Goal: Task Accomplishment & Management: Manage account settings

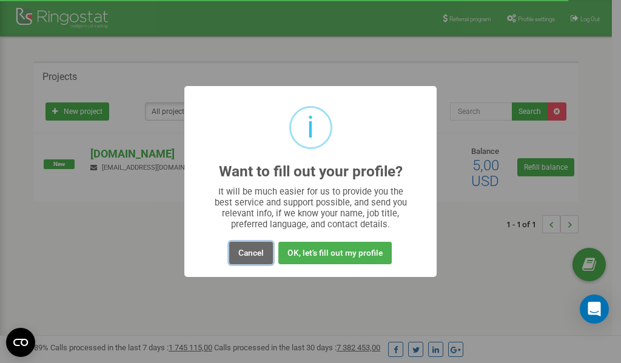
click at [250, 255] on button "Cancel" at bounding box center [251, 253] width 44 height 22
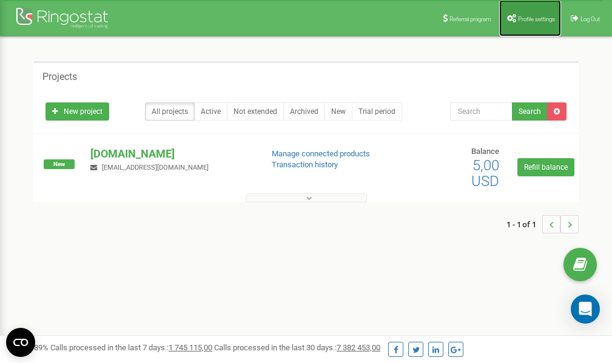
click at [539, 18] on span "Profile settings" at bounding box center [536, 19] width 37 height 7
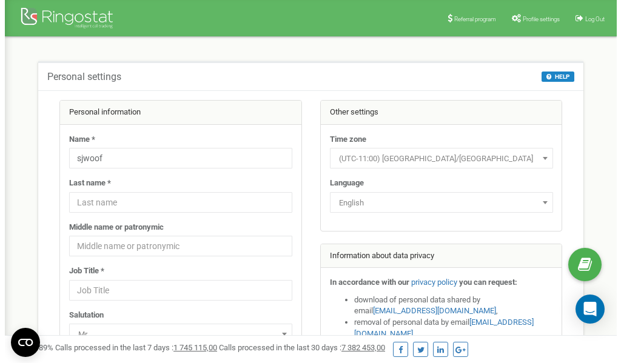
scroll to position [61, 0]
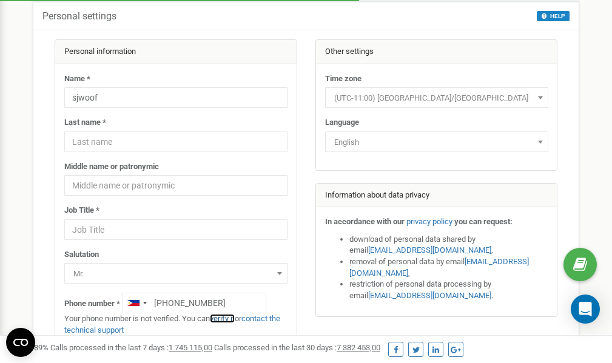
click at [227, 318] on link "verify it" at bounding box center [222, 318] width 25 height 9
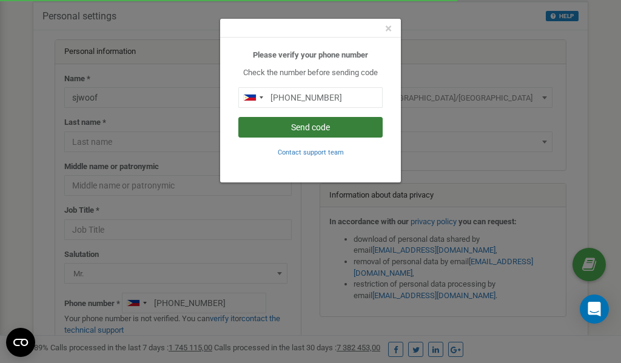
click at [321, 131] on button "Send code" at bounding box center [310, 127] width 144 height 21
